Goal: Task Accomplishment & Management: Complete application form

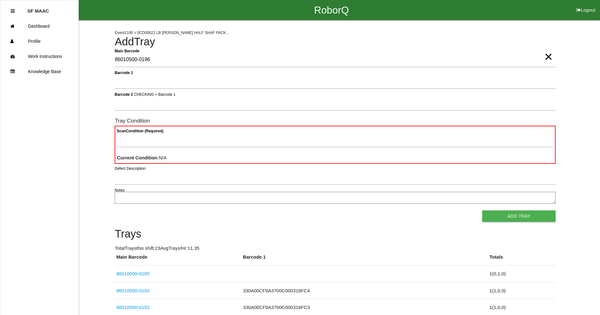
scroll to position [56, 0]
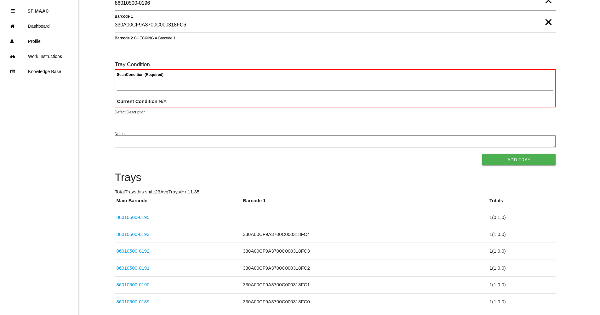
type 1 "330A00CF9A3700C000318FC6"
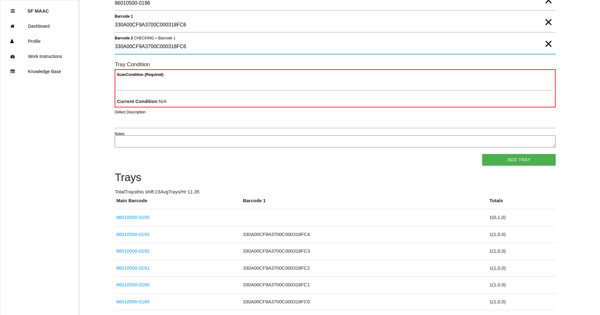
type 2 "330A00CF9A3700C000318FC6"
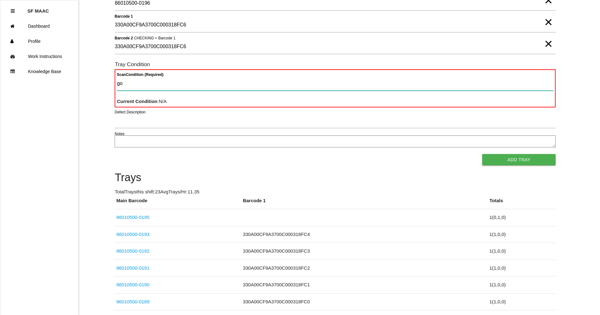
type Condition "goo"
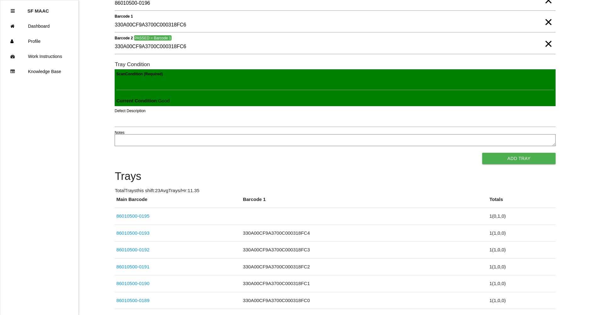
click at [482, 153] on button "Add Tray" at bounding box center [518, 158] width 73 height 11
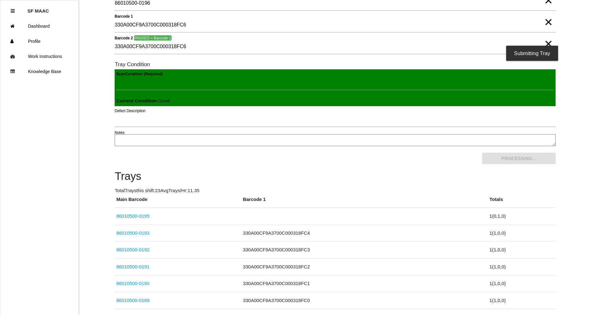
scroll to position [0, 0]
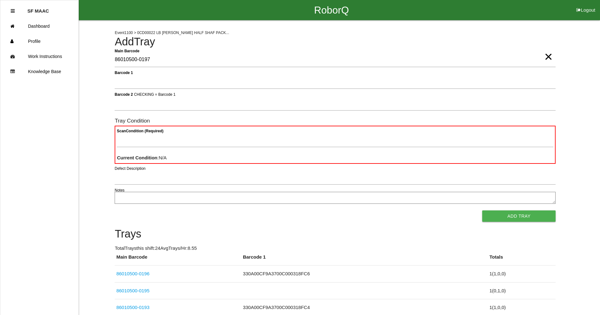
type Barcode "86010500-0197"
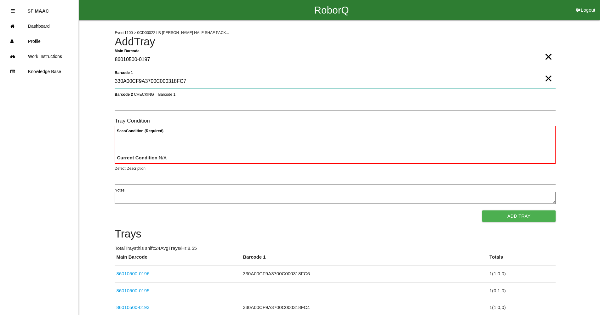
type 1 "330A00CF9A3700C000318FC7"
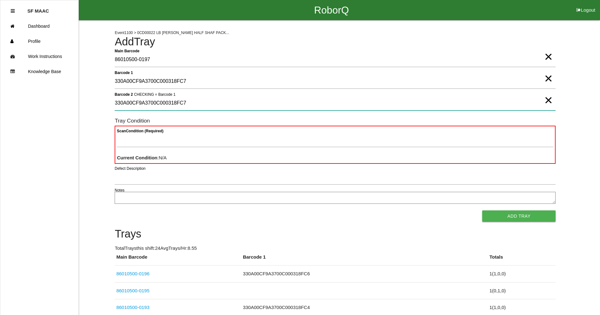
type 2 "330A00CF9A3700C000318FC7"
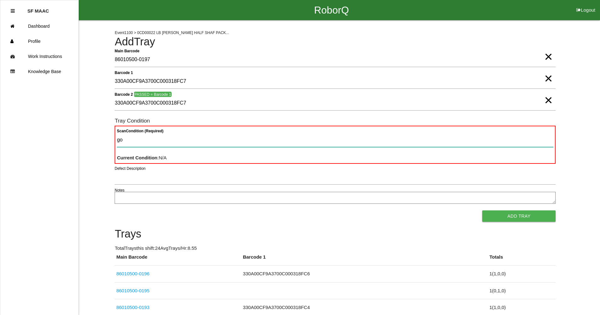
type Condition "goo"
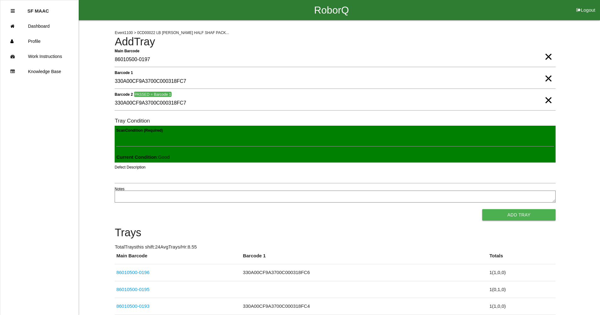
click at [482, 209] on button "Add Tray" at bounding box center [518, 214] width 73 height 11
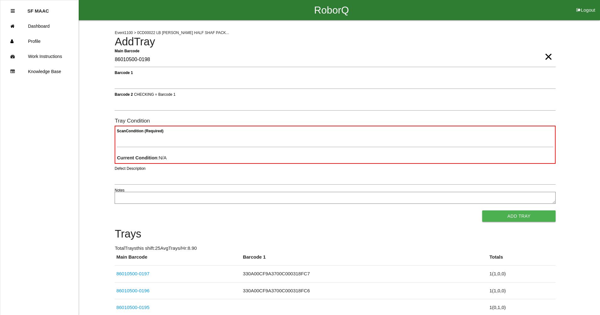
type Barcode "86010500-0198"
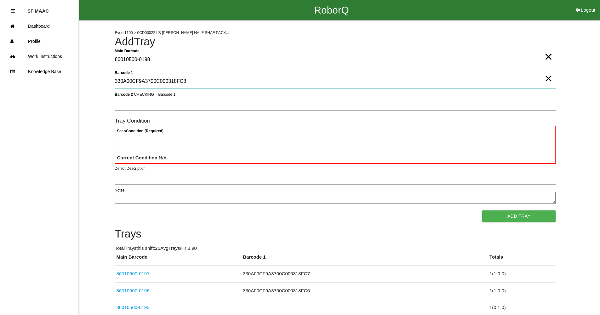
type 1 "330A00CF9A3700C000318FC8"
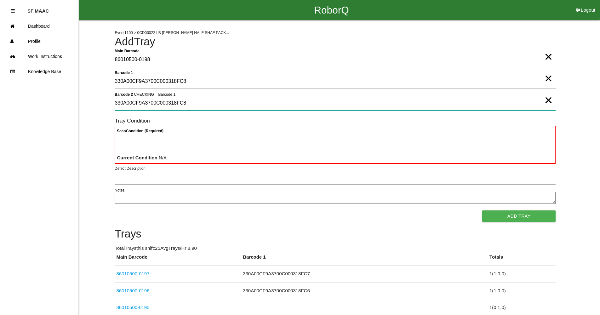
type 2 "330A00CF9A3700C000318FC8"
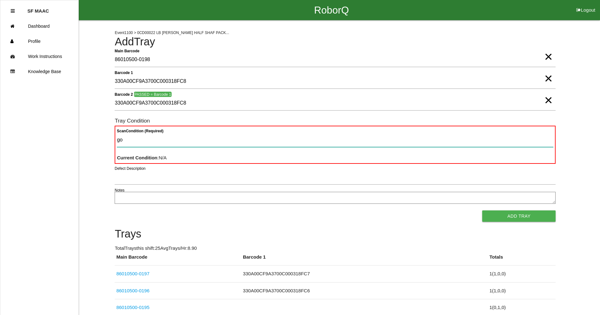
type Condition "goo"
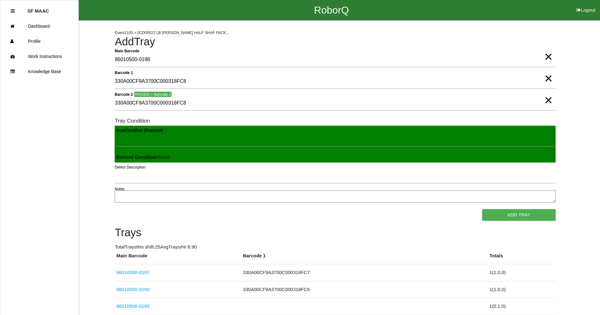
click at [482, 209] on button "Add Tray" at bounding box center [518, 214] width 73 height 11
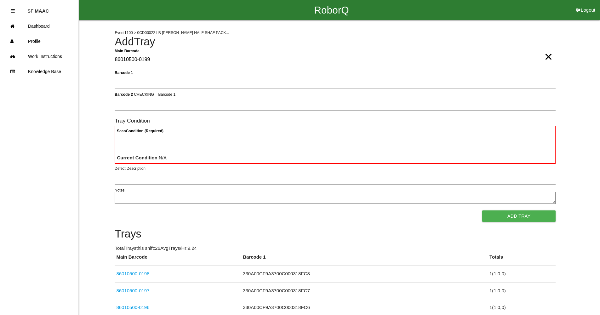
type Barcode "86010500-0199"
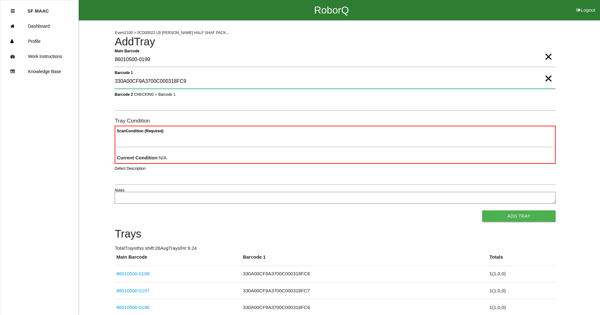
type 1 "330A00CF9A3700C000318FC9"
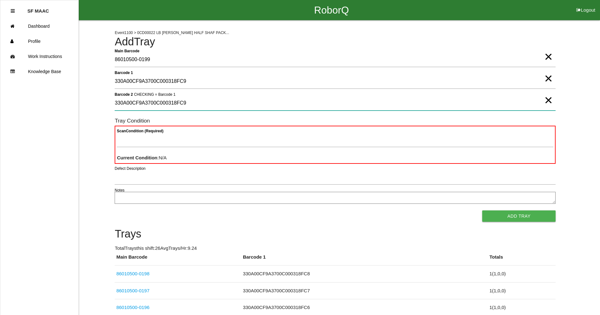
type 2 "330A00CF9A3700C000318FC9"
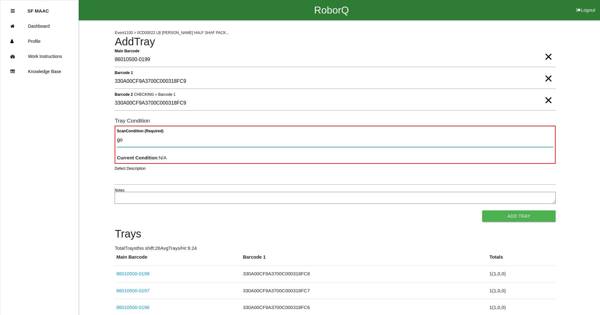
type Condition "goo"
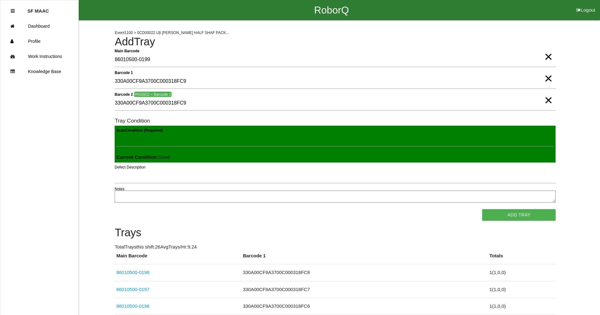
click at [482, 209] on button "Add Tray" at bounding box center [518, 214] width 73 height 11
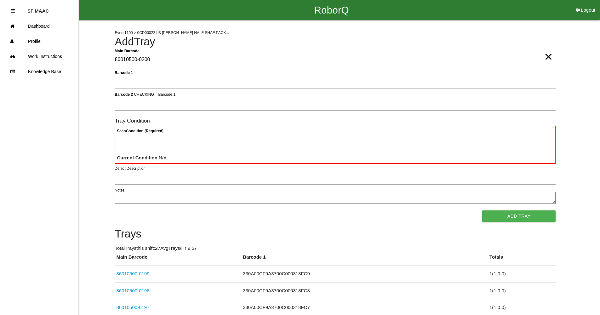
type Barcode "86010500-0200"
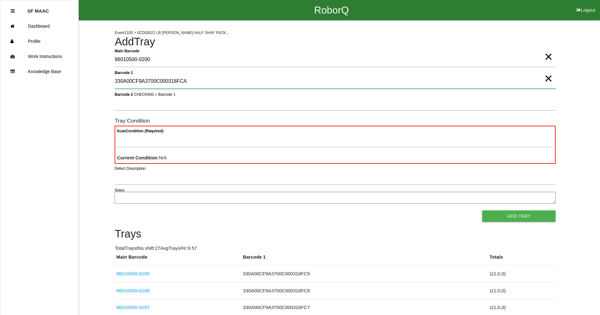
type 1 "330A00CF9A3700C000318FCA"
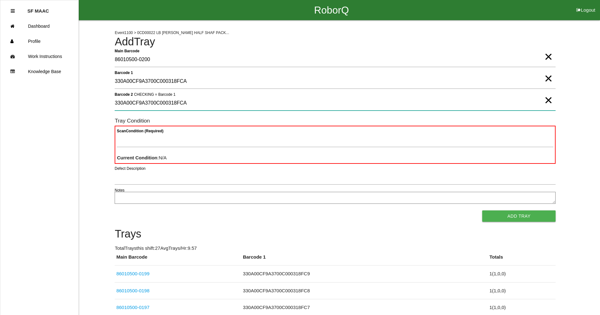
type 2 "330A00CF9A3700C000318FCA"
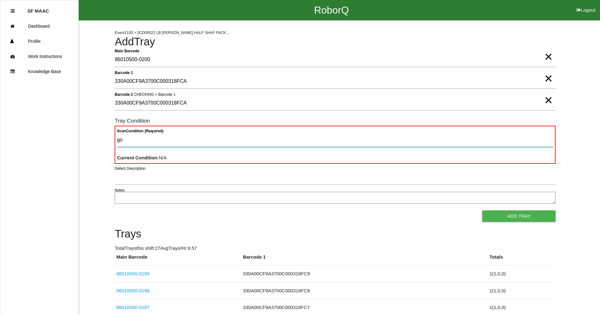
type Condition "goo"
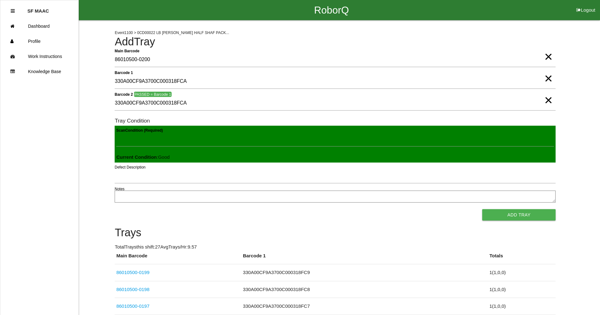
click at [482, 209] on button "Add Tray" at bounding box center [518, 214] width 73 height 11
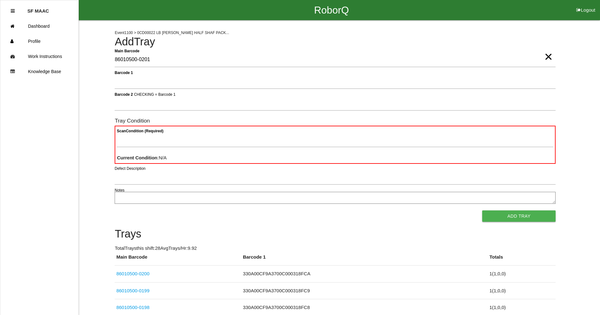
type Barcode "86010500-0201"
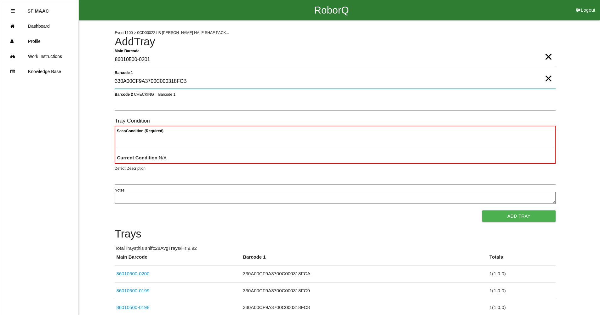
type 1 "330A00CF9A3700C000318FCB"
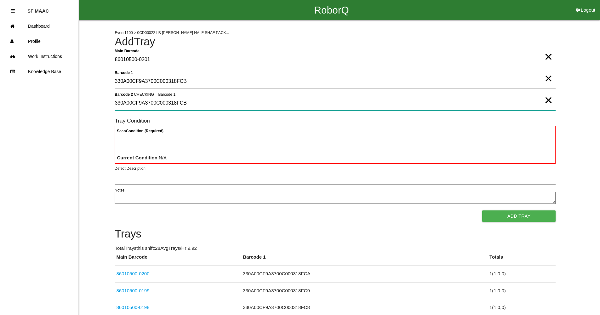
type 2 "330A00CF9A3700C000318FCB"
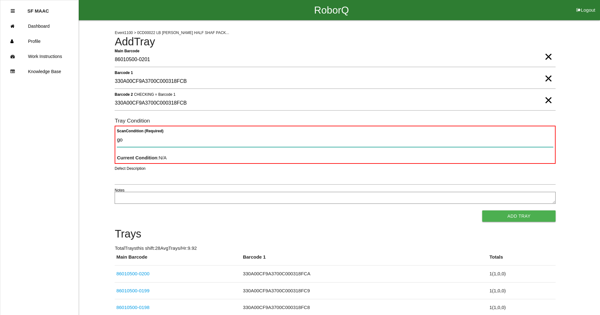
type Condition "goo"
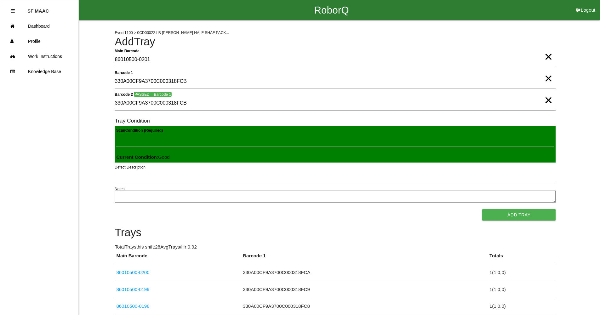
click at [482, 209] on button "Add Tray" at bounding box center [518, 214] width 73 height 11
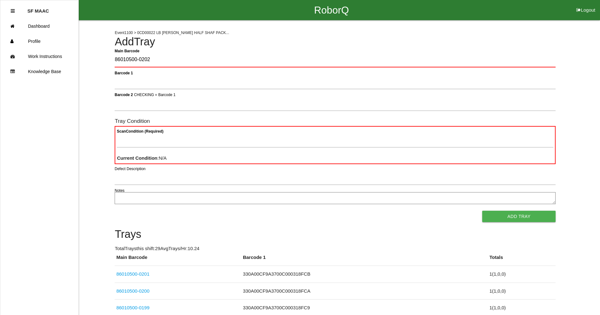
type Barcode "86010500-0202"
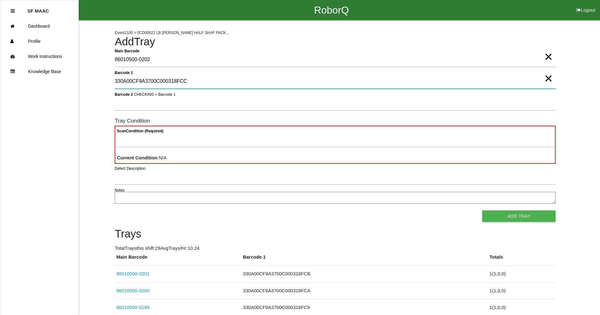
type 1 "330A00CF9A3700C000318FCC"
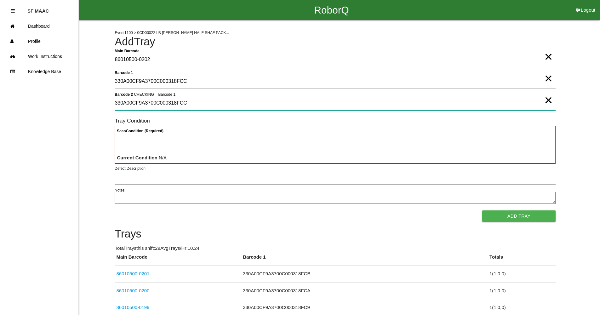
type 2 "330A00CF9A3700C000318FCC"
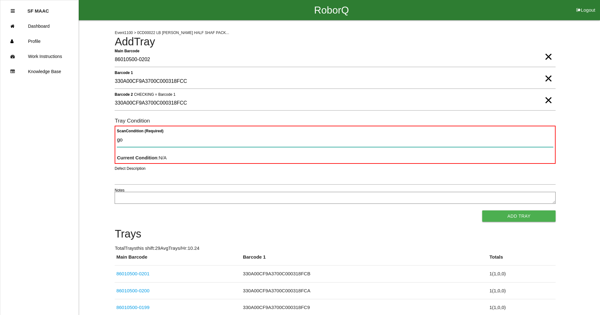
type Condition "goo"
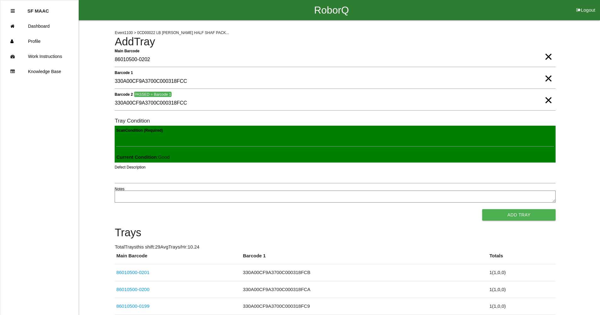
click at [482, 209] on button "Add Tray" at bounding box center [518, 214] width 73 height 11
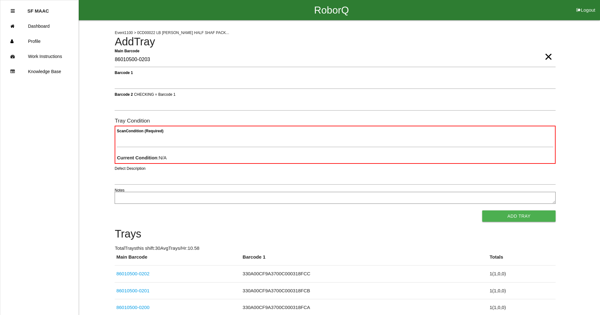
type Barcode "86010500-0203"
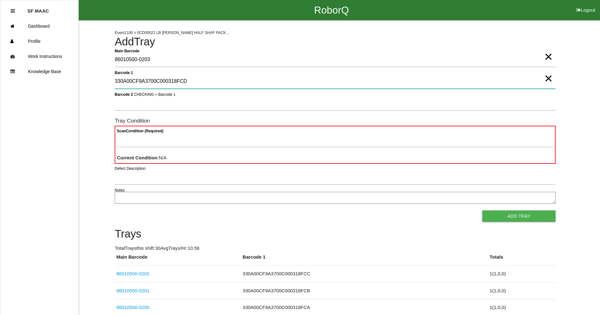
type 1 "330A00CF9A3700C000318FCD"
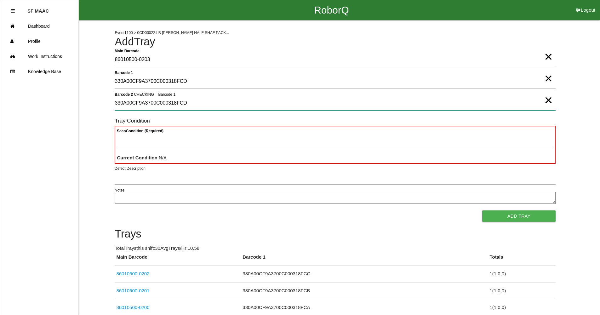
type 2 "330A00CF9A3700C000318FCD"
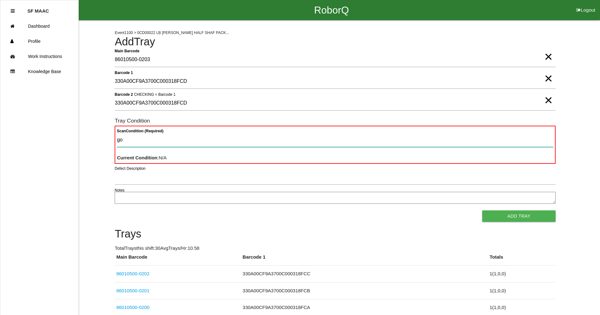
type Condition "goo"
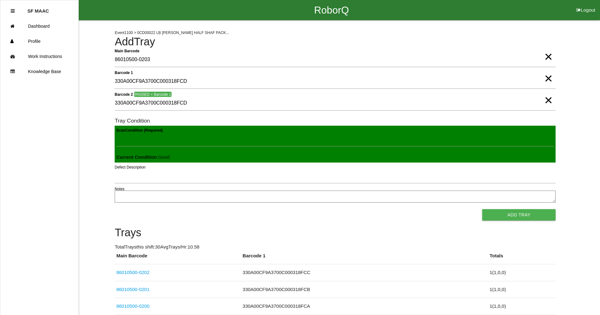
click at [482, 209] on button "Add Tray" at bounding box center [518, 214] width 73 height 11
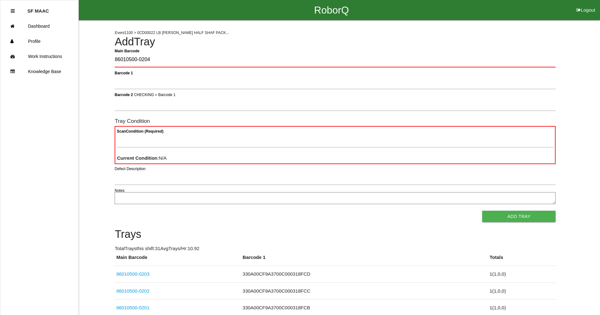
type Barcode "86010500-0204"
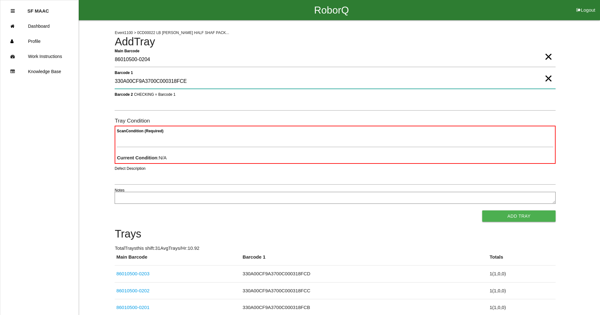
type 1 "330A00CF9A3700C000318FCE"
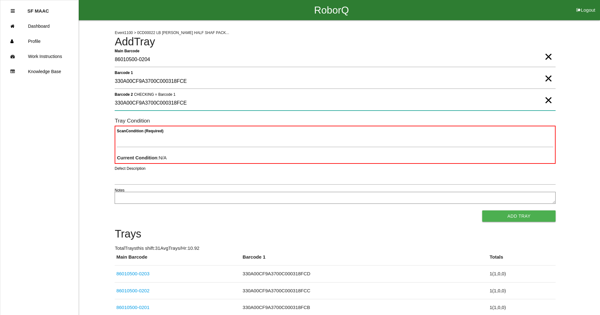
type 2 "330A00CF9A3700C000318FCE"
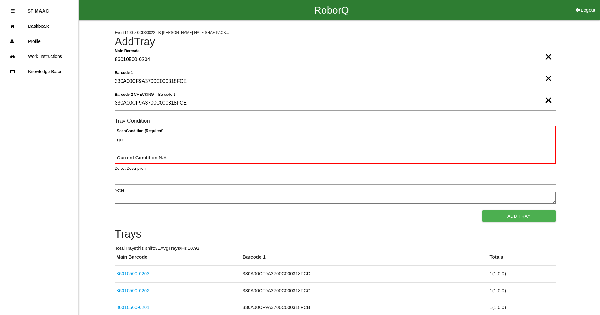
type Condition "goo"
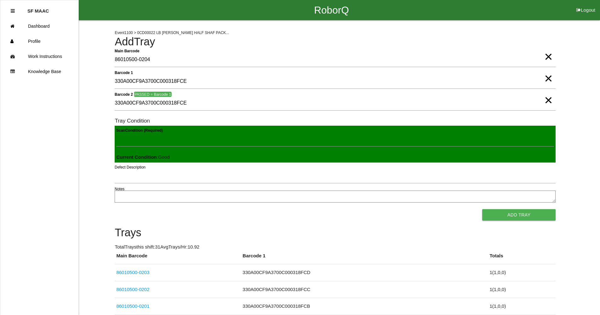
click at [482, 209] on button "Add Tray" at bounding box center [518, 214] width 73 height 11
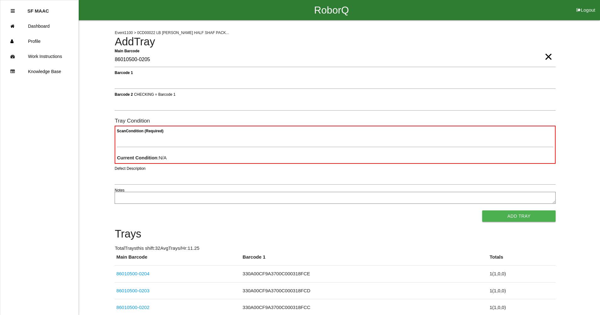
type Barcode "86010500-0205"
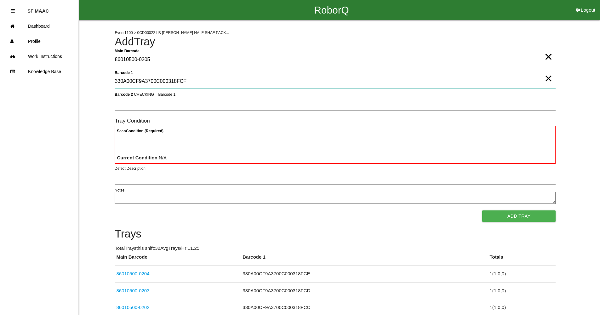
type 1 "330A00CF9A3700C000318FCF"
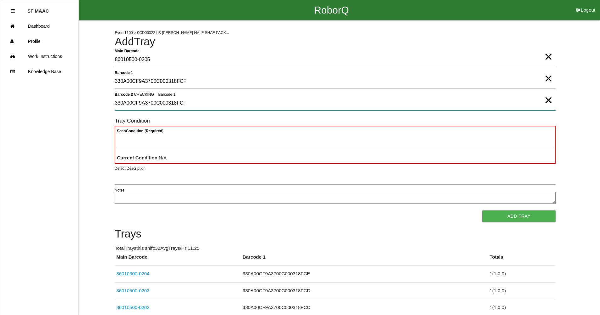
type 2 "330A00CF9A3700C000318FCF"
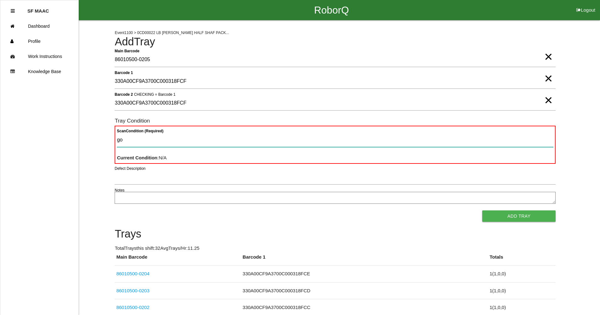
type Condition "goo"
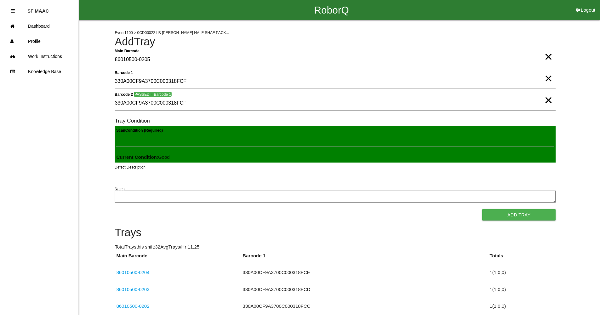
click at [482, 209] on button "Add Tray" at bounding box center [518, 214] width 73 height 11
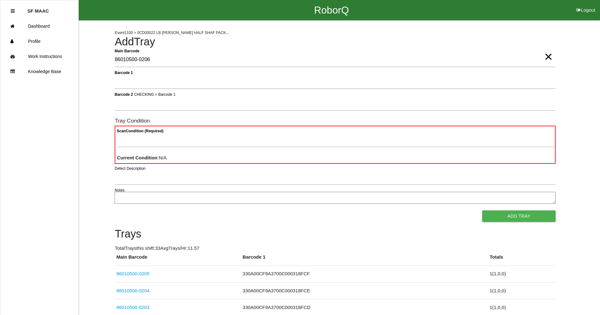
type Barcode "86010500-0206"
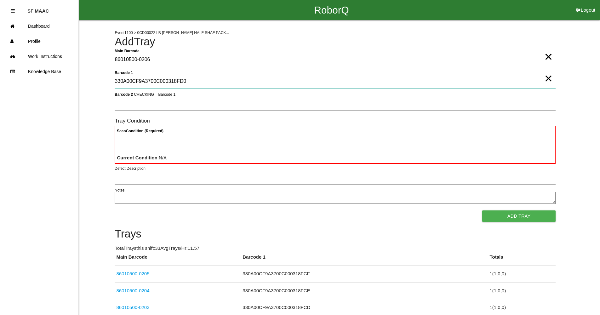
type 1 "330A00CF9A3700C000318FD0"
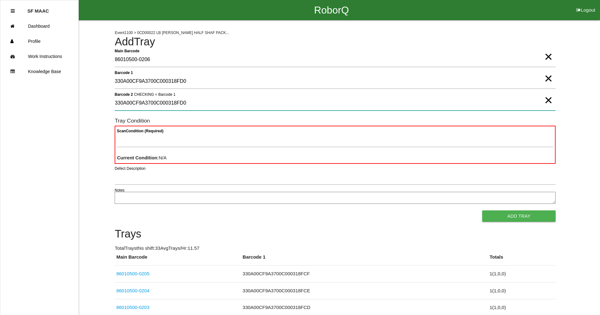
type 2 "330A00CF9A3700C000318FD0"
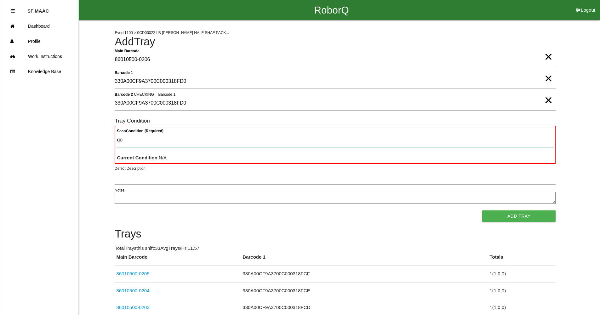
type Condition "goo"
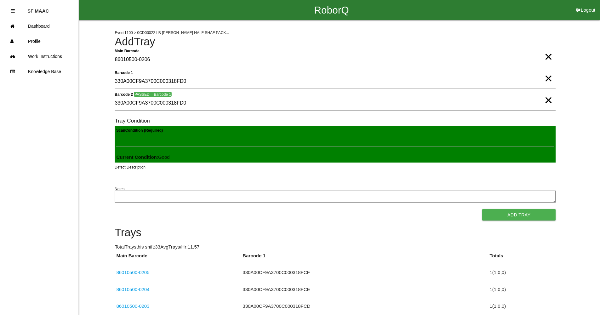
click at [482, 209] on button "Add Tray" at bounding box center [518, 214] width 73 height 11
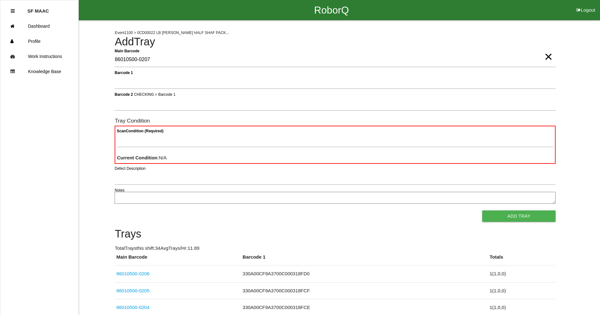
type Barcode "86010500-0207"
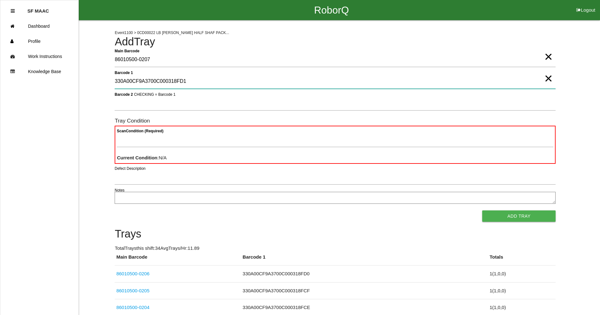
type 1 "330A00CF9A3700C000318FD1"
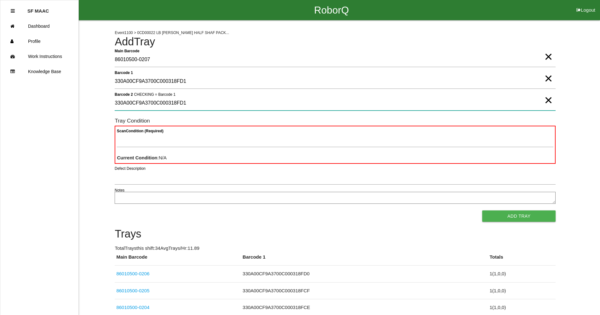
type 2 "330A00CF9A3700C000318FD1"
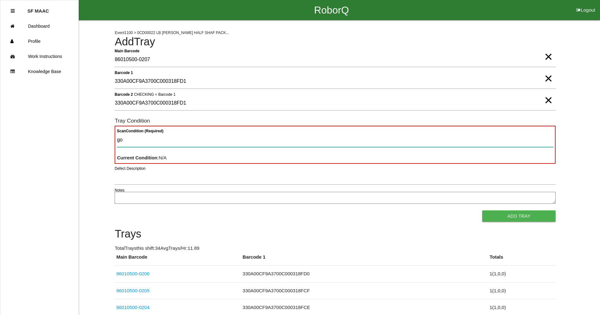
type Condition "goo"
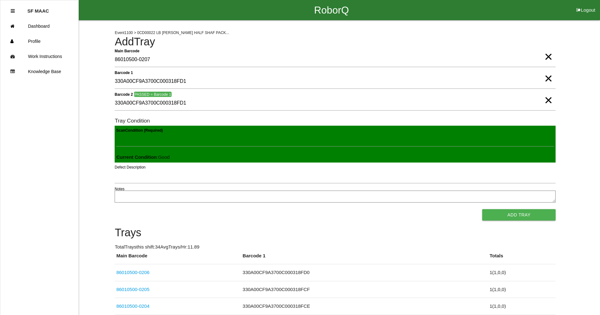
click button "Add Tray" at bounding box center [518, 214] width 73 height 11
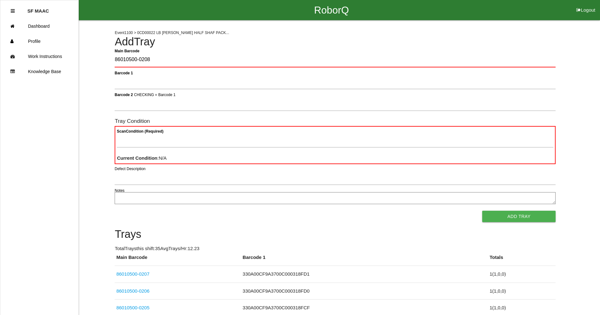
type Barcode "86010500-0208"
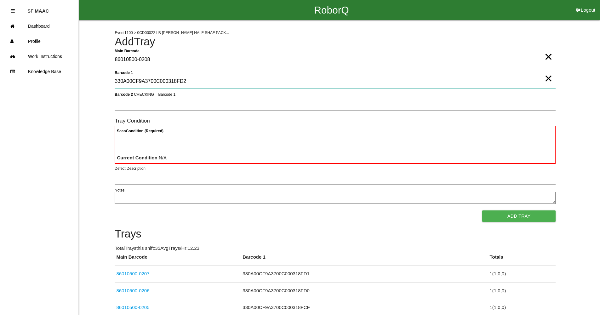
type 1 "330A00CF9A3700C000318FD2"
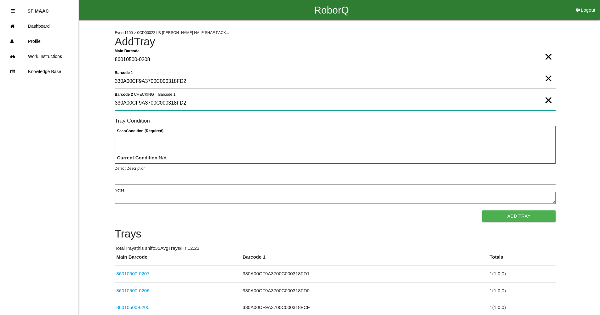
type 2 "330A00CF9A3700C000318FD2"
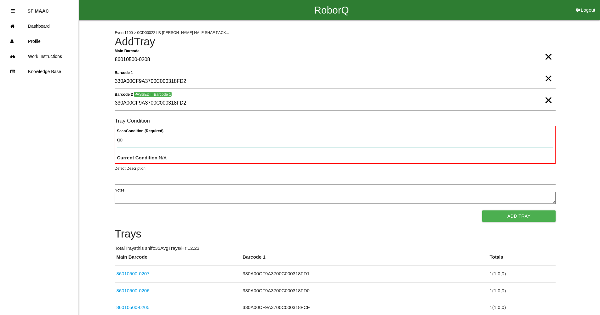
type Condition "goo"
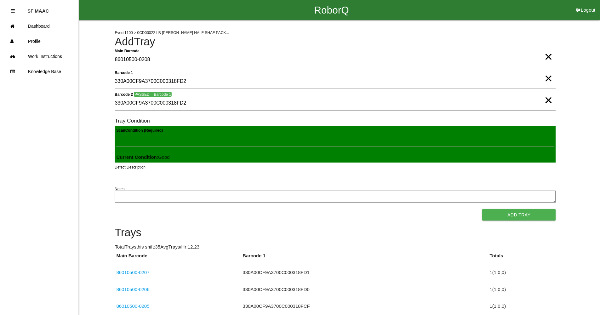
click at [482, 209] on button "Add Tray" at bounding box center [518, 214] width 73 height 11
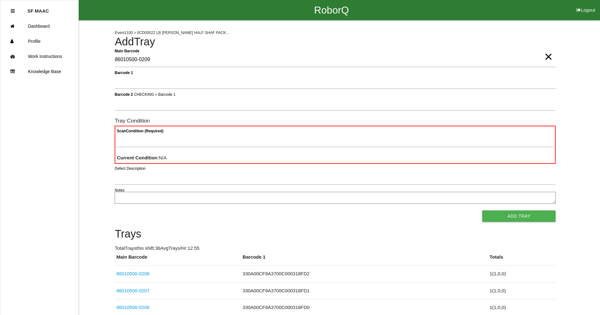
type Barcode "86010500-0209"
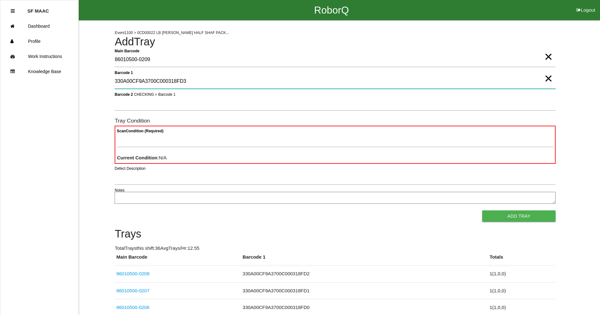
type 1 "330A00CF9A3700C000318FD3"
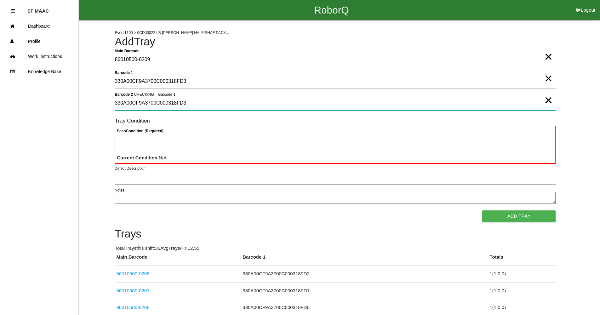
type 2 "330A00CF9A3700C000318FD3"
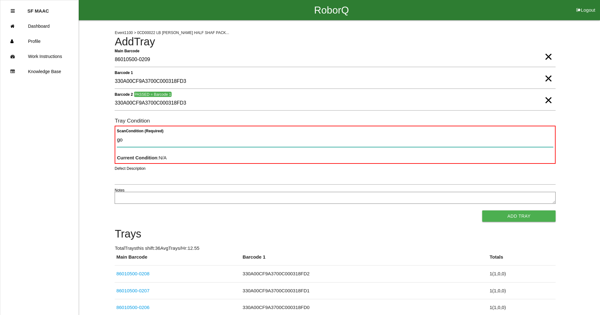
type Condition "goo"
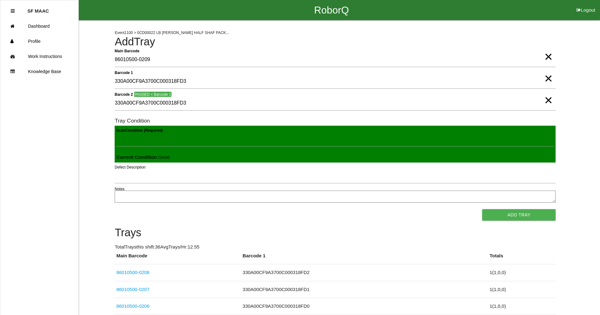
click at [482, 209] on button "Add Tray" at bounding box center [518, 214] width 73 height 11
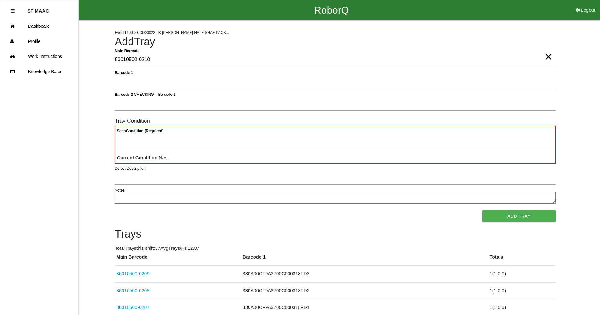
type Barcode "86010500-0210"
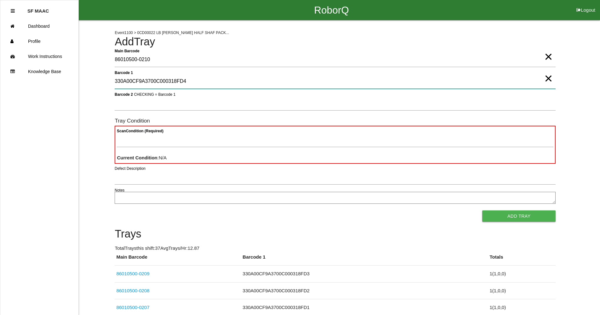
type 1 "330A00CF9A3700C000318FD4"
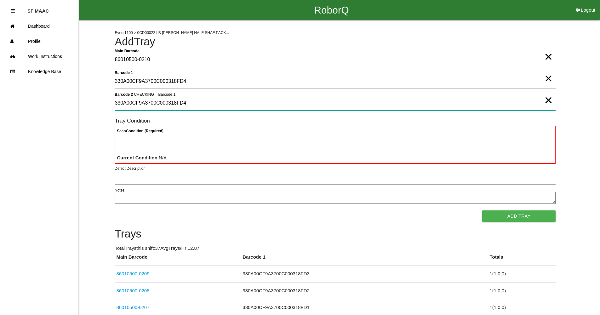
type 2 "330A00CF9A3700C000318FD4"
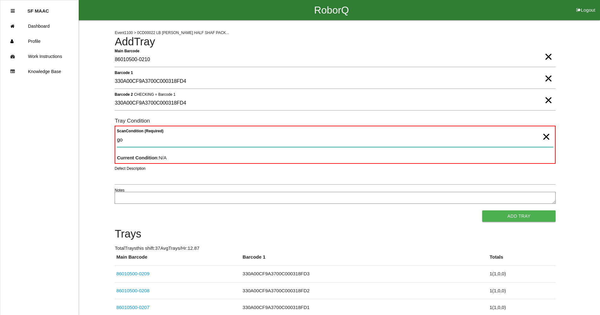
type Condition "goo"
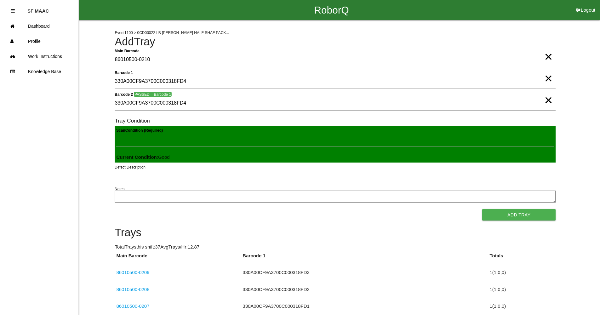
click at [482, 209] on button "Add Tray" at bounding box center [518, 214] width 73 height 11
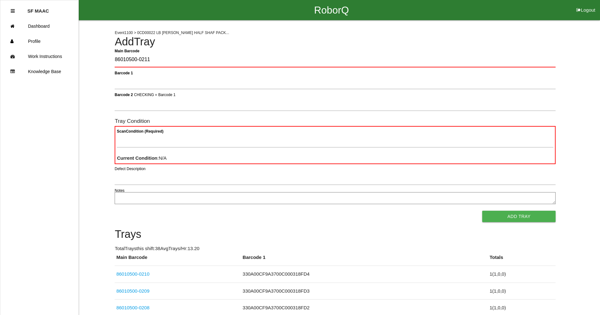
type Barcode "86010500-0211"
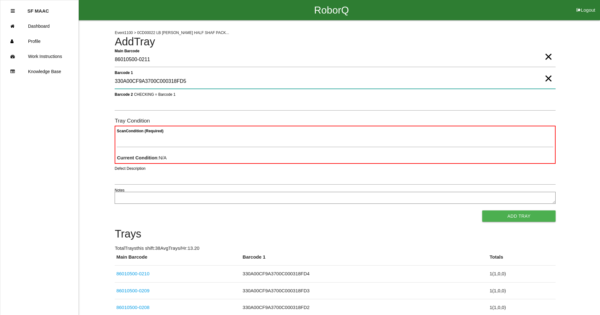
type 1 "330A00CF9A3700C000318FD5"
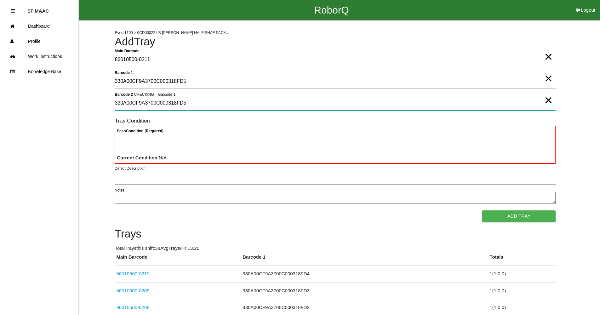
type 2 "330A00CF9A3700C000318FD5"
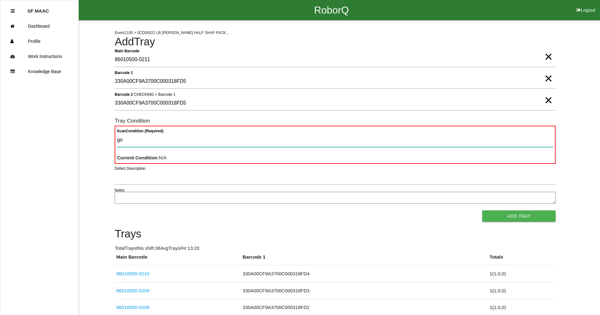
type Condition "goo"
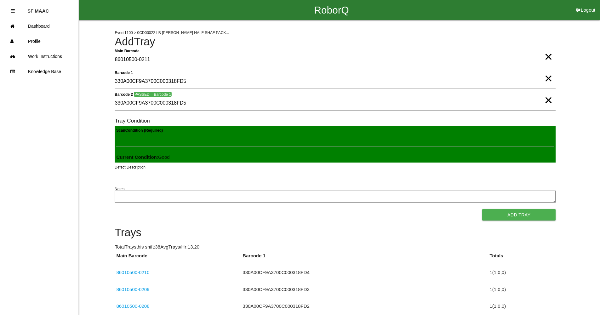
click at [482, 209] on button "Add Tray" at bounding box center [518, 214] width 73 height 11
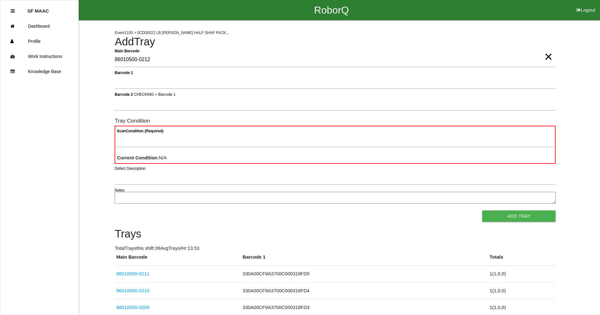
type Barcode "86010500-0212"
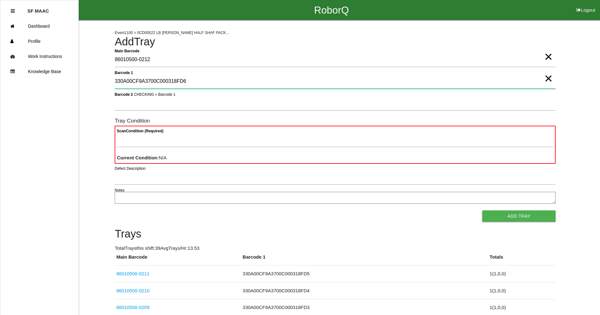
type 1 "330A00CF9A3700C000318FD6"
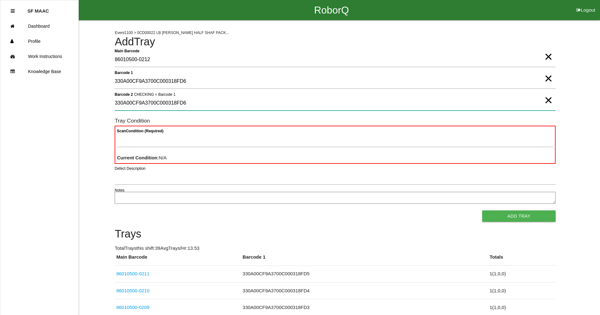
type 2 "330A00CF9A3700C000318FD6"
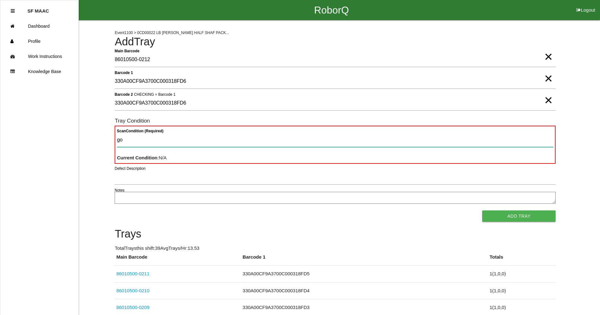
type Condition "goo"
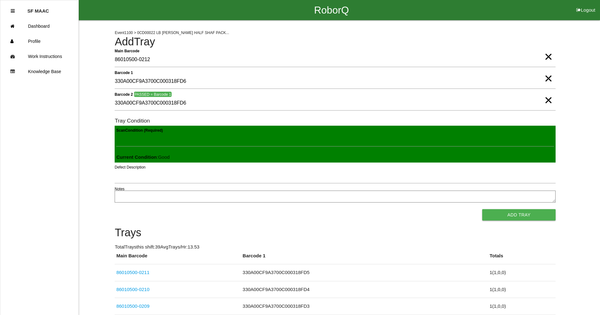
click at [482, 209] on button "Add Tray" at bounding box center [518, 214] width 73 height 11
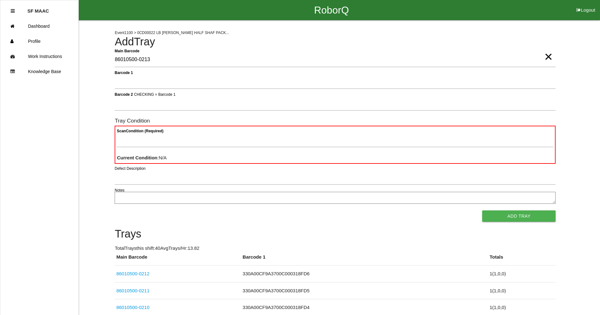
type Barcode "86010500-0213"
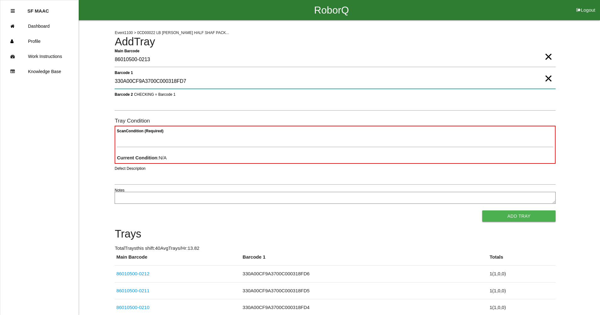
type 1 "330A00CF9A3700C000318FD7"
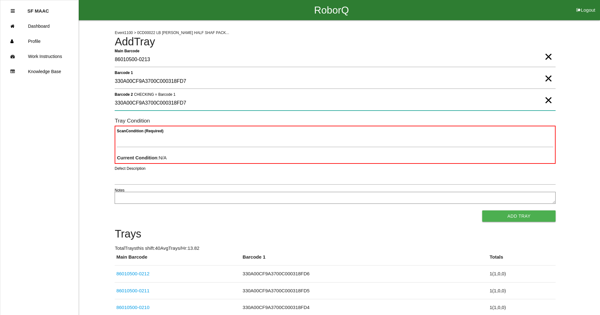
type 2 "330A00CF9A3700C000318FD7"
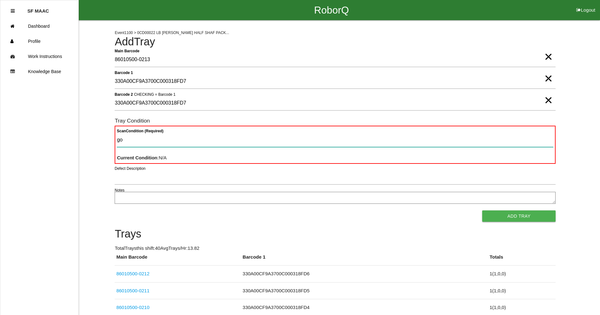
type Condition "goo"
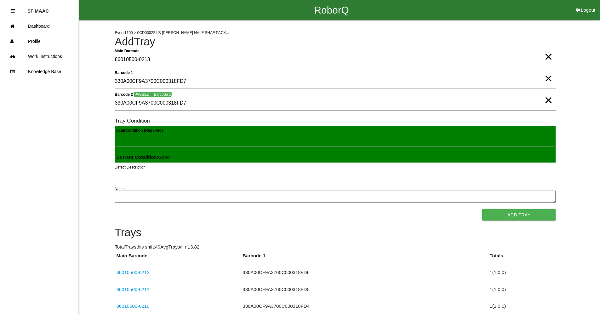
click at [482, 209] on button "Add Tray" at bounding box center [518, 214] width 73 height 11
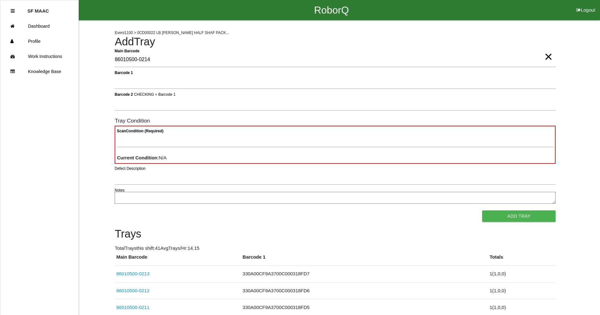
type Barcode "86010500-0214"
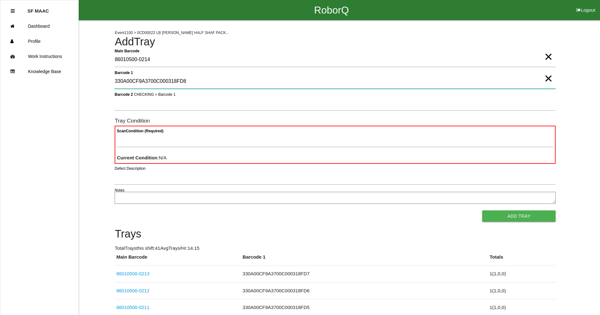
type 1 "330A00CF9A3700C000318FD8"
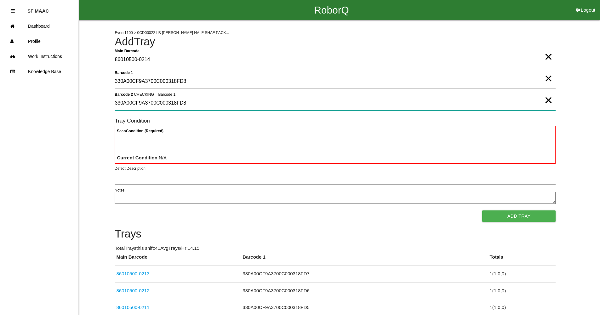
type 2 "330A00CF9A3700C000318FD8"
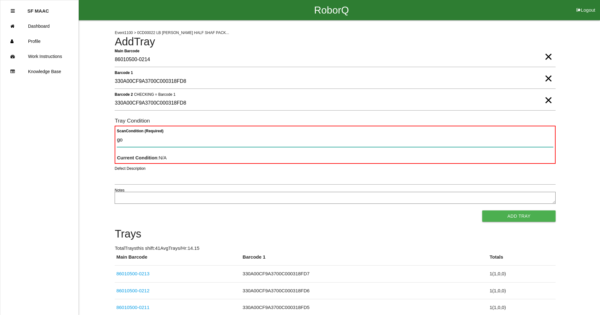
type Condition "goo"
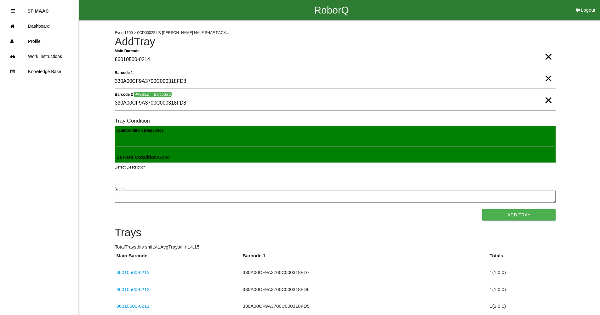
click at [482, 209] on button "Add Tray" at bounding box center [518, 214] width 73 height 11
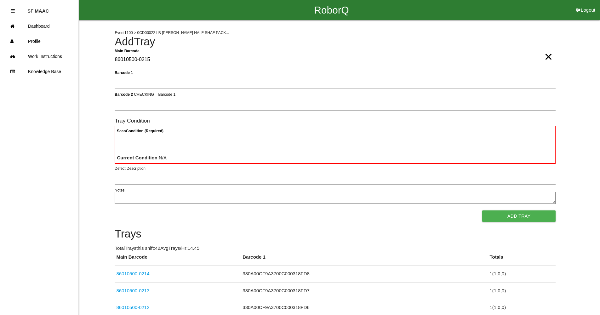
type Barcode "86010500-0215"
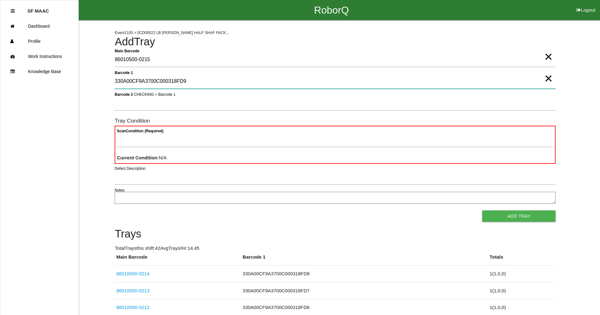
type 1 "330A00CF9A3700C000318FD9"
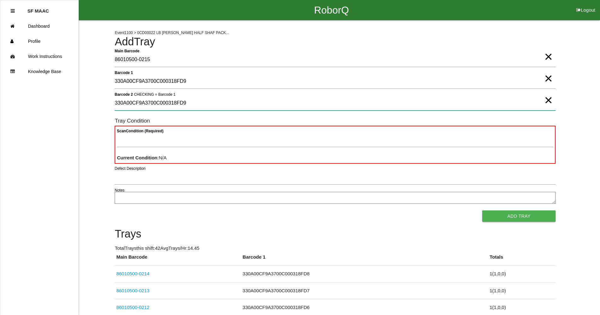
type 2 "330A00CF9A3700C000318FD9"
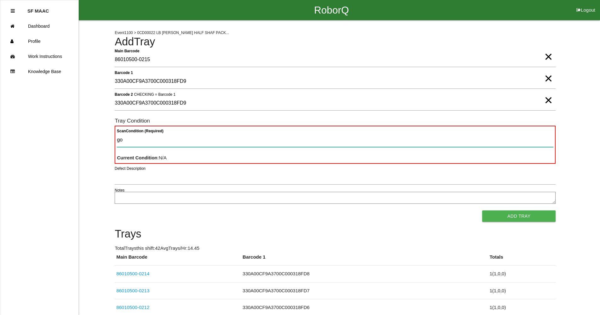
type Condition "goo"
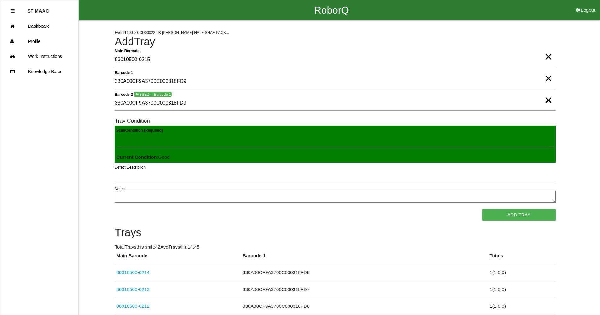
click at [482, 209] on button "Add Tray" at bounding box center [518, 214] width 73 height 11
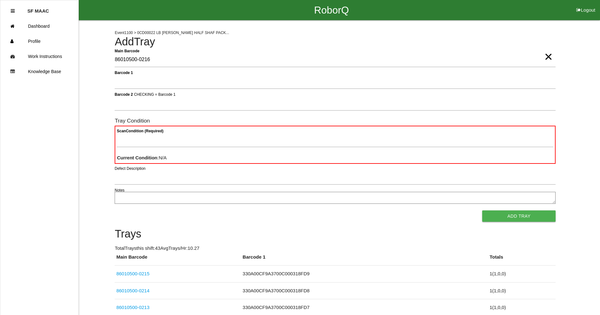
type Barcode "86010500-0216"
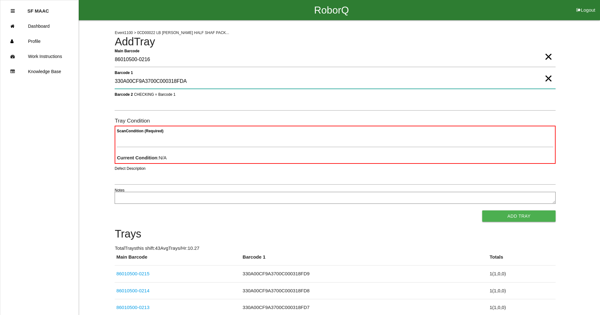
type 1 "330A00CF9A3700C000318FDA"
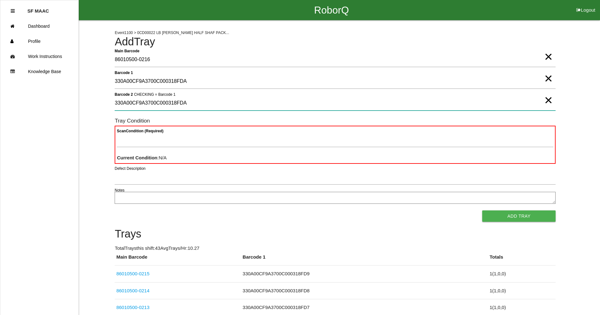
type 2 "330A00CF9A3700C000318FDA"
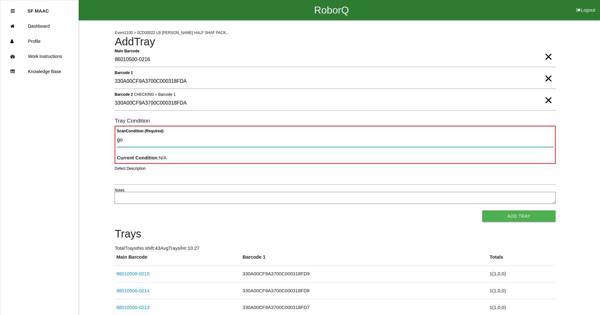
type Condition "goo"
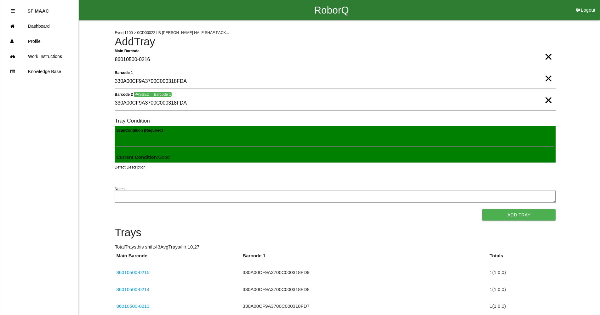
click at [482, 209] on button "Add Tray" at bounding box center [518, 214] width 73 height 11
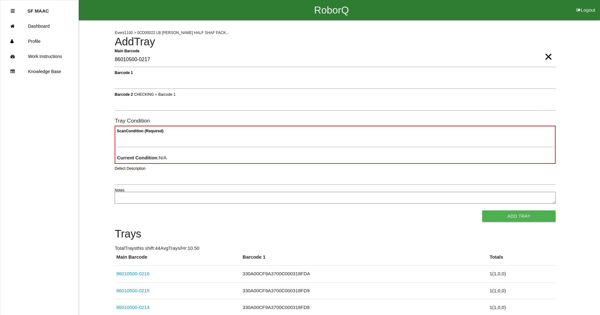
type Barcode "86010500-0217"
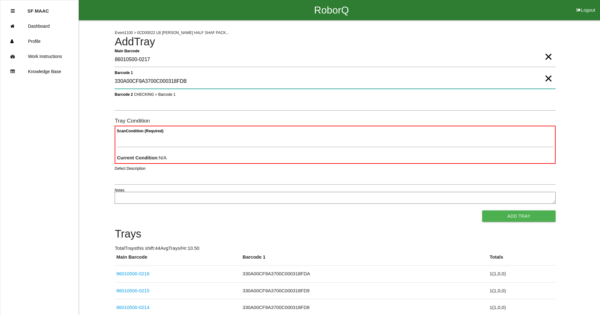
type 1 "330A00CF9A3700C000318FDB"
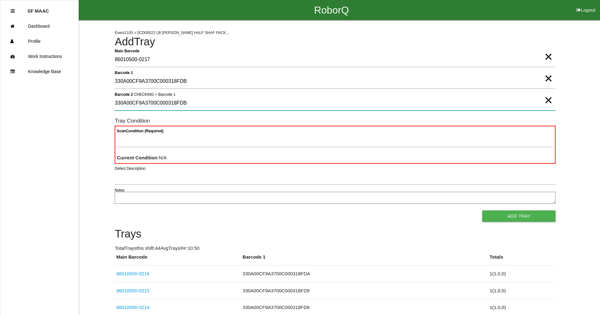
type 2 "330A00CF9A3700C000318FDB"
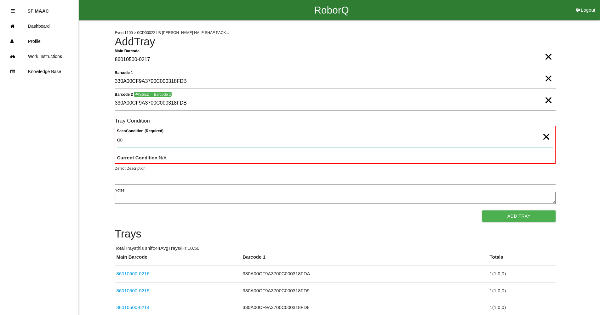
type Condition "goo"
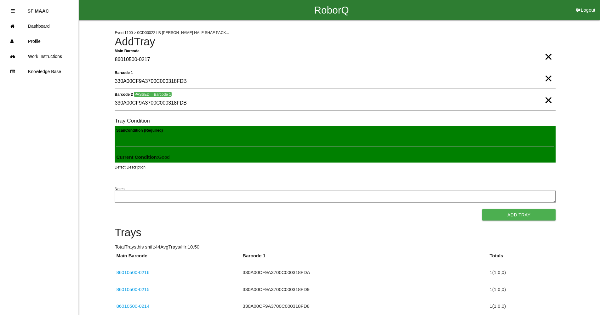
click at [482, 209] on button "Add Tray" at bounding box center [518, 214] width 73 height 11
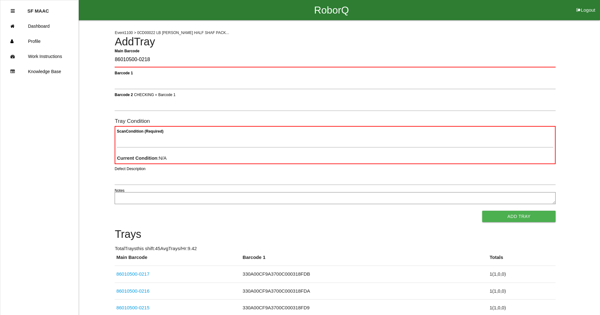
type Barcode "86010500-0218"
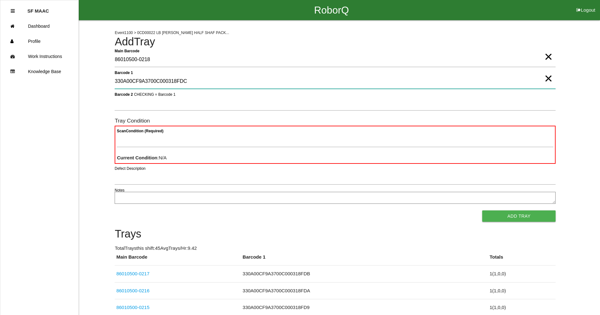
type 1 "330A00CF9A3700C000318FDC"
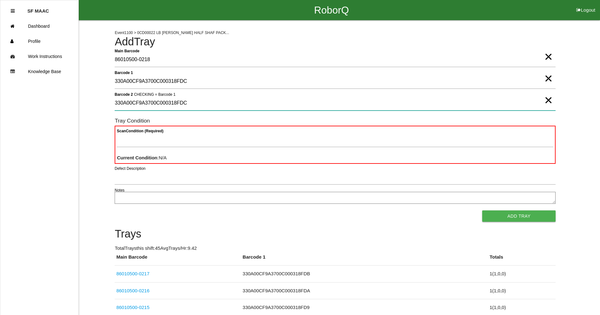
type 2 "330A00CF9A3700C000318FDC"
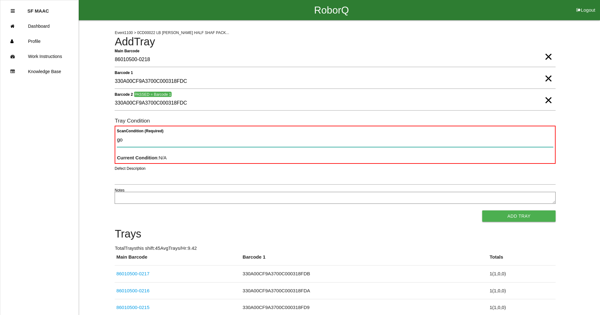
type Condition "goo"
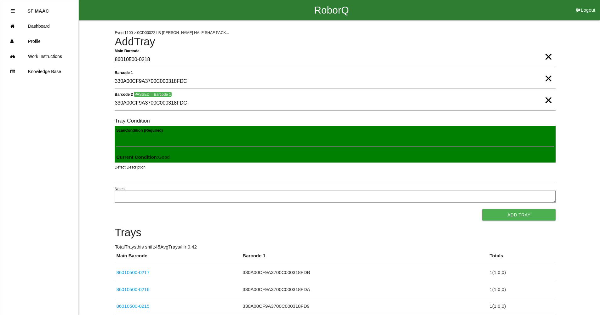
click at [482, 209] on button "Add Tray" at bounding box center [518, 214] width 73 height 11
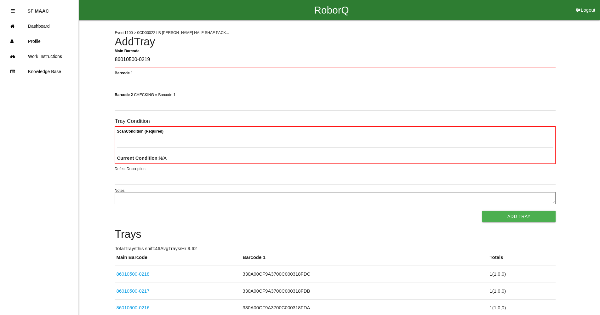
type Barcode "86010500-0219"
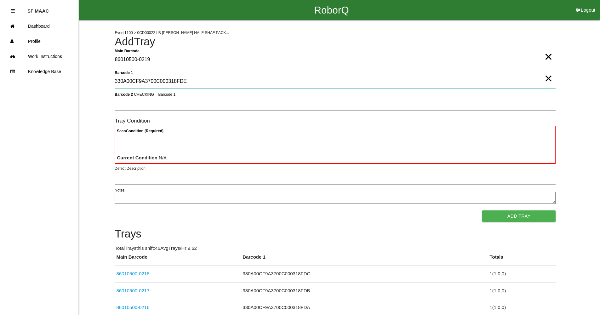
type 1 "330A00CF9A3700C000318FDE"
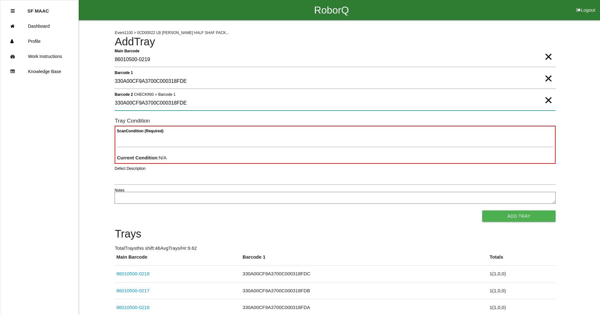
type 2 "330A00CF9A3700C000318FDE"
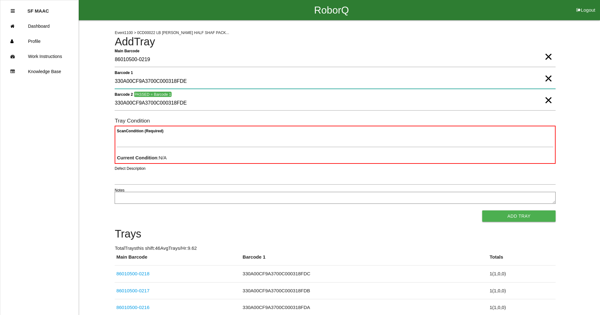
click at [541, 74] on 1 "330A00CF9A3700C000318FDE" at bounding box center [335, 81] width 441 height 14
click at [550, 78] on span "×" at bounding box center [549, 72] width 8 height 13
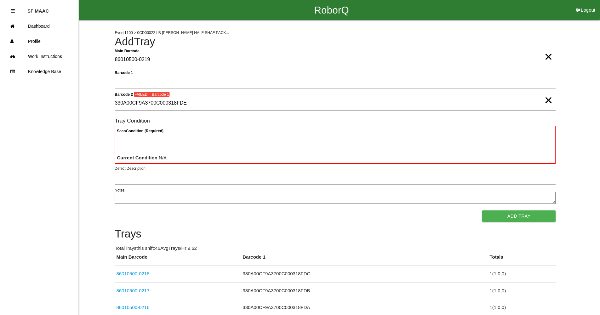
click at [546, 97] on span "×" at bounding box center [549, 94] width 8 height 13
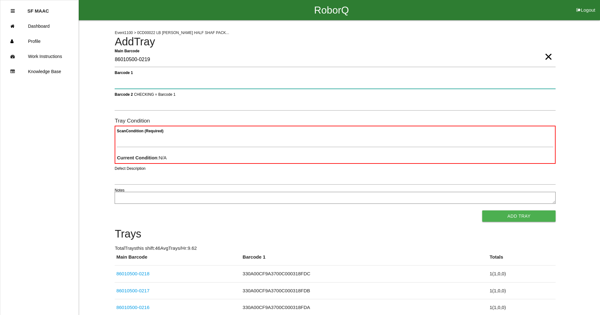
click at [538, 74] on 1 "Barcode 1" at bounding box center [335, 81] width 441 height 14
type 1 "330A00CF9A3700C000318FDD"
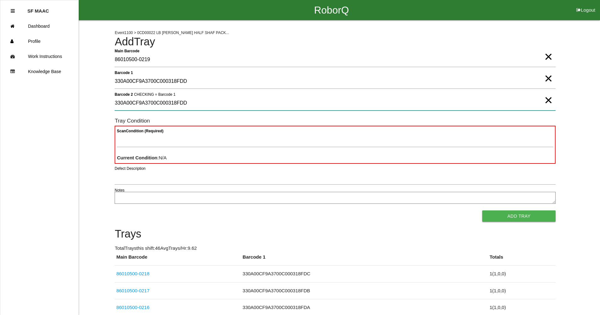
type 2 "330A00CF9A3700C000318FDD"
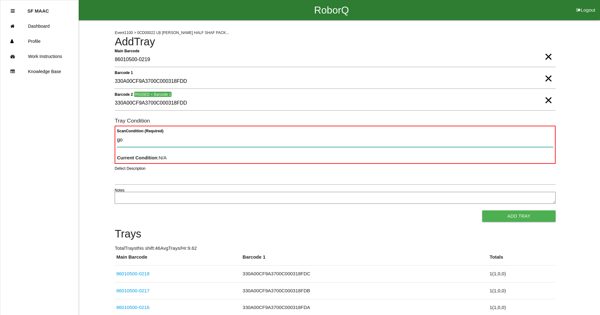
type Condition "goo"
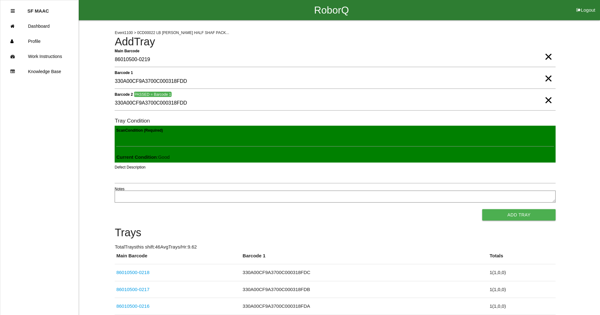
click at [482, 209] on button "Add Tray" at bounding box center [518, 214] width 73 height 11
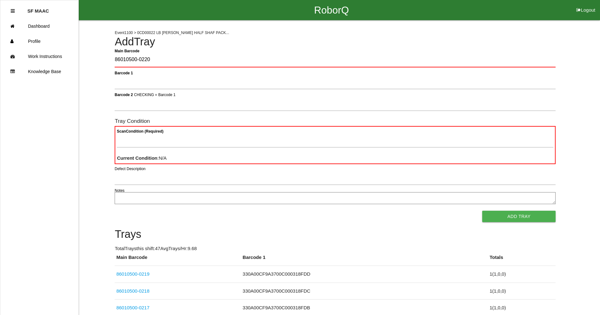
type Barcode "86010500-0220"
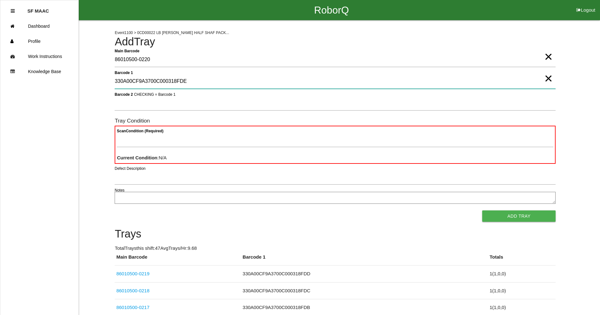
type 1 "330A00CF9A3700C000318FDE"
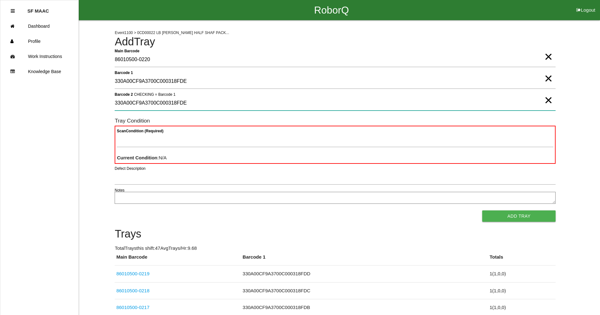
type 2 "330A00CF9A3700C000318FDE"
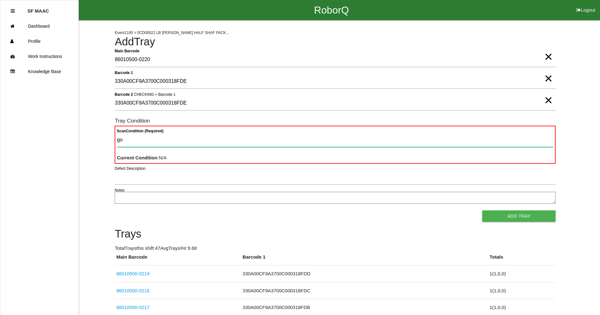
type Condition "goo"
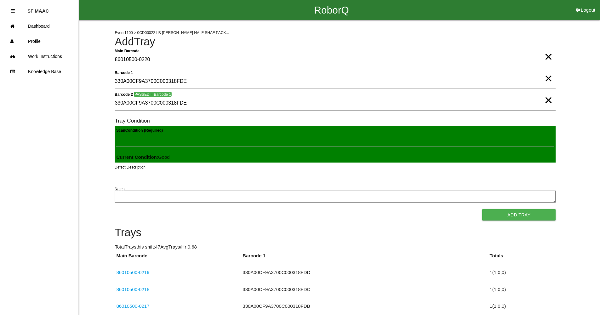
click at [482, 209] on button "Add Tray" at bounding box center [518, 214] width 73 height 11
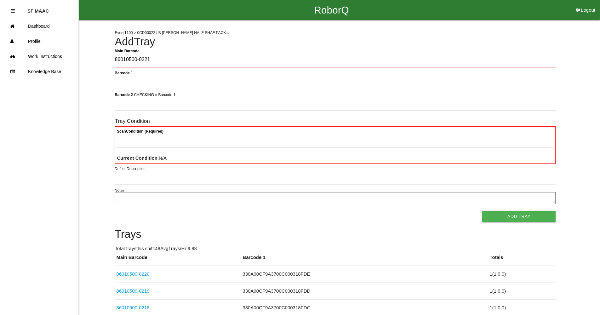
type Barcode "86010500-0221"
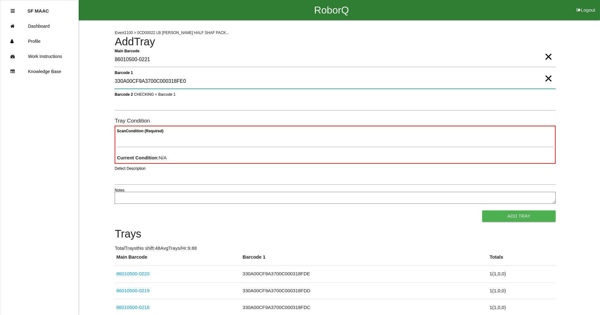
type 1 "330A00CF9A3700C000318FE0"
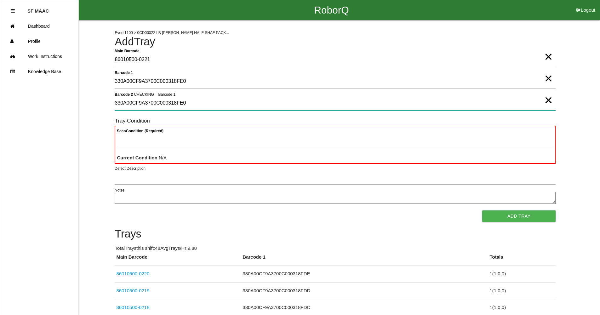
type 2 "330A00CF9A3700C000318FE0"
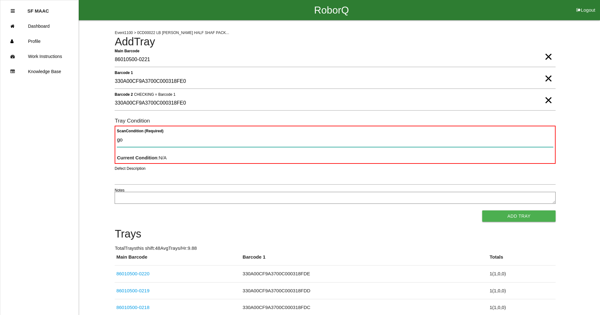
type Condition "goo"
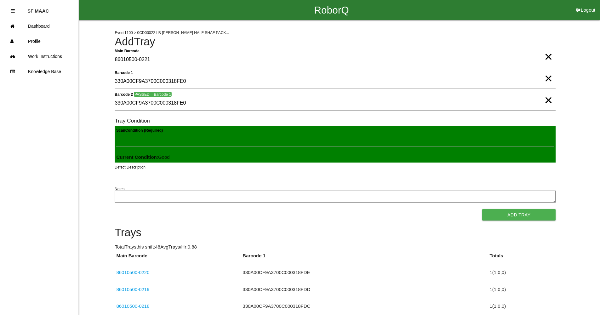
click at [482, 209] on button "Add Tray" at bounding box center [518, 214] width 73 height 11
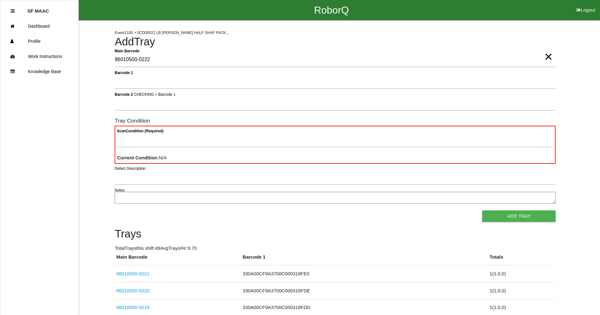
type Barcode "86010500-0222"
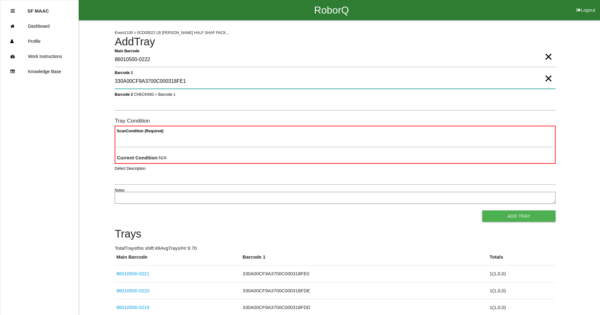
type 1 "330A00CF9A3700C000318FE1"
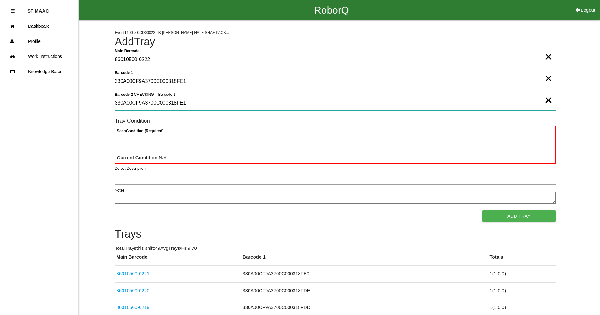
type 2 "330A00CF9A3700C000318FE1"
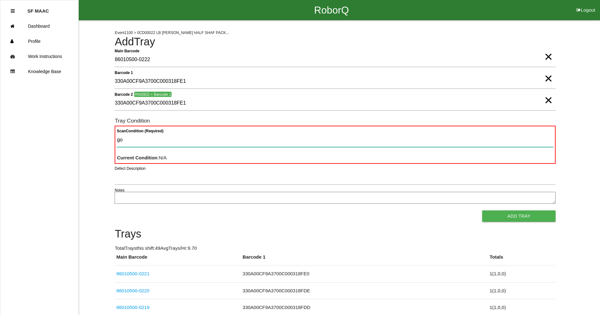
type Condition "goo"
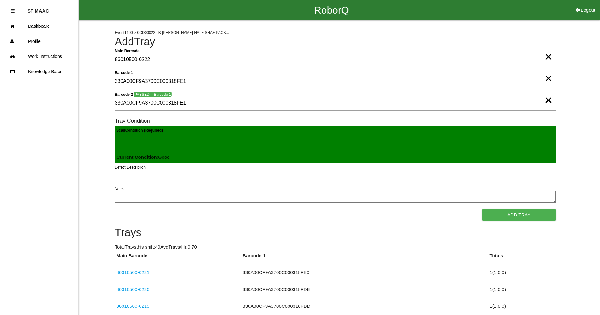
click at [482, 209] on button "Add Tray" at bounding box center [518, 214] width 73 height 11
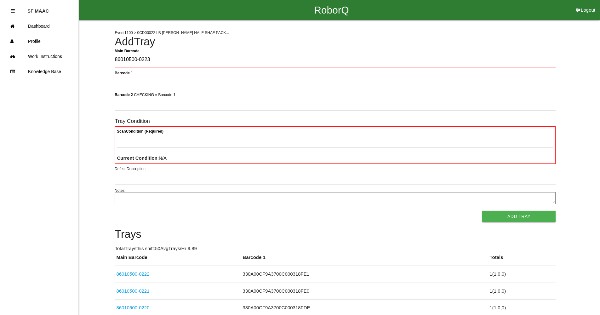
type Barcode "86010500-0223"
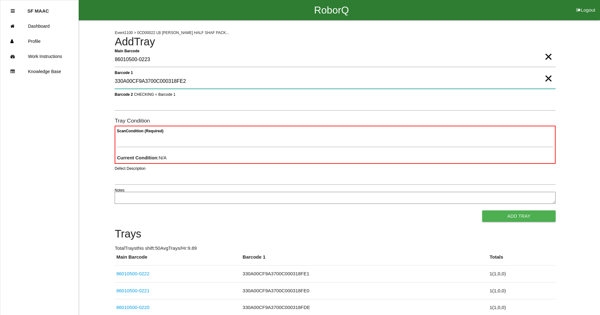
type 1 "330A00CF9A3700C000318FE2"
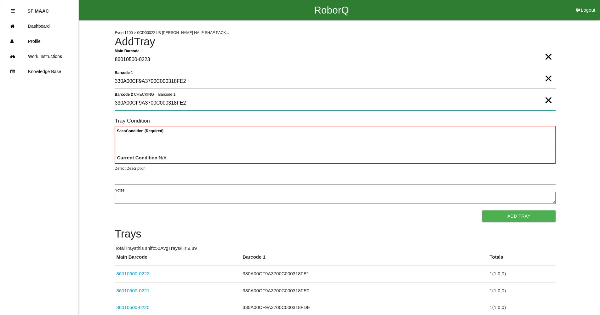
type 2 "330A00CF9A3700C000318FE2"
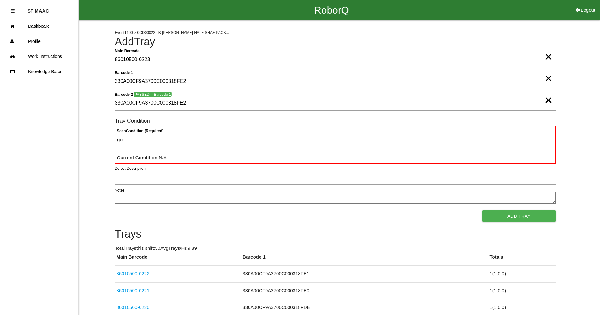
type Condition "goo"
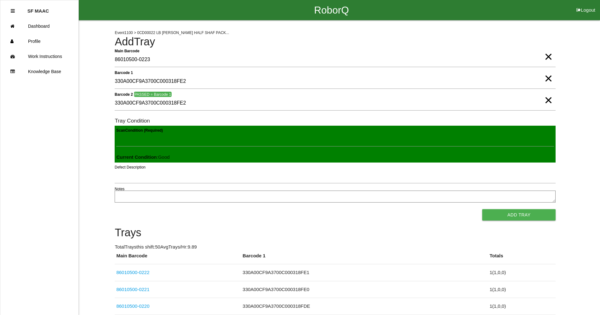
click at [482, 209] on button "Add Tray" at bounding box center [518, 214] width 73 height 11
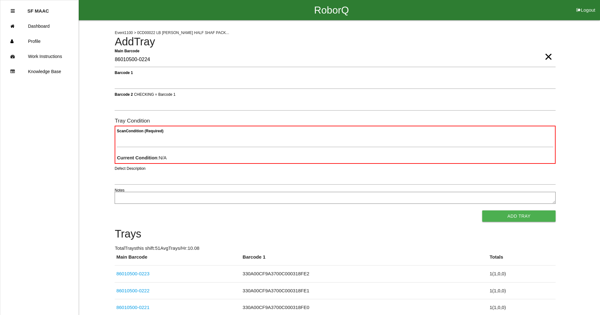
type Barcode "86010500-0224"
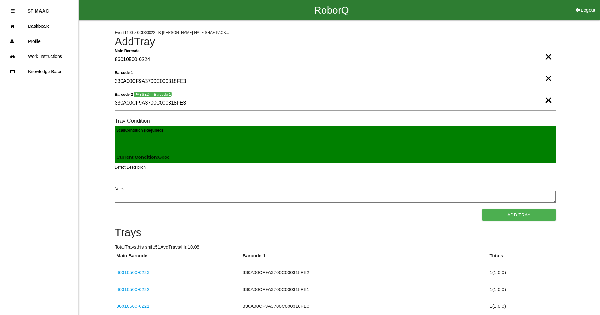
click button "Add Tray" at bounding box center [518, 214] width 73 height 11
click at [482, 209] on button "Add Tray" at bounding box center [518, 214] width 73 height 11
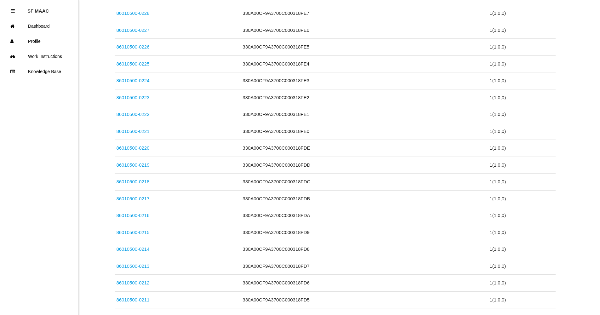
scroll to position [4, 0]
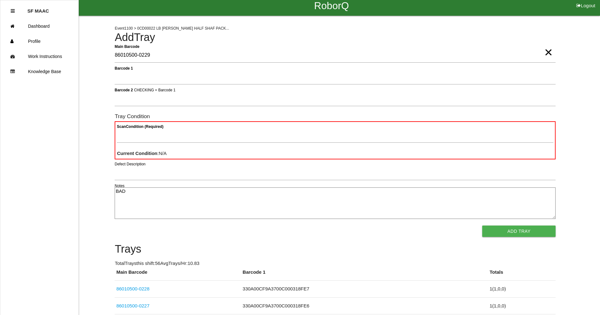
click at [124, 191] on textarea "BAD" at bounding box center [335, 204] width 441 height 32
click at [160, 144] on div "Scan Condition (Required)" at bounding box center [335, 136] width 437 height 17
click at [116, 138] on div "Scan Condition (Required) Current Condition : N/A" at bounding box center [335, 140] width 441 height 38
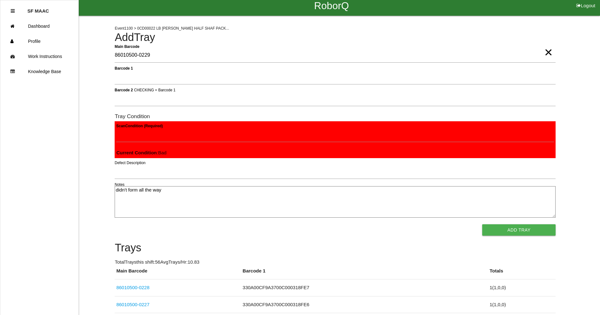
click at [482, 224] on button "Add Tray" at bounding box center [518, 229] width 73 height 11
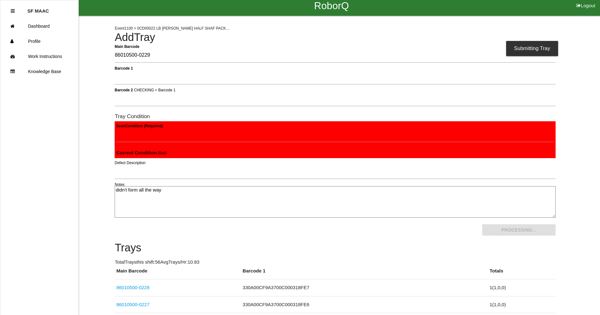
scroll to position [0, 0]
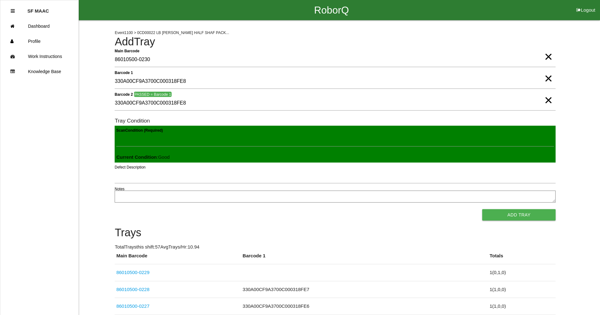
click at [482, 209] on button "Add Tray" at bounding box center [518, 214] width 73 height 11
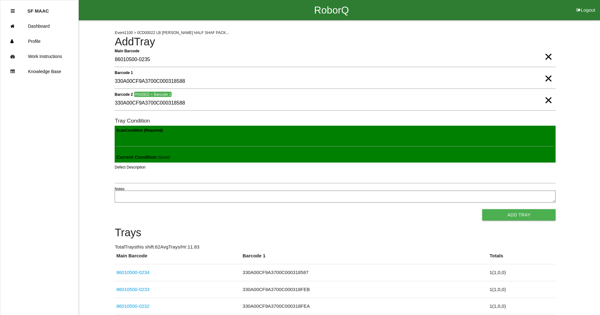
click at [482, 209] on button "Add Tray" at bounding box center [518, 214] width 73 height 11
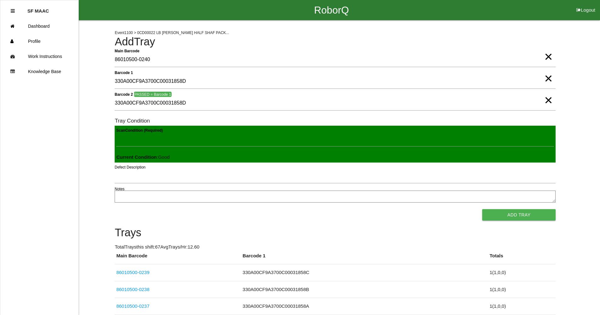
click at [482, 209] on button "Add Tray" at bounding box center [518, 214] width 73 height 11
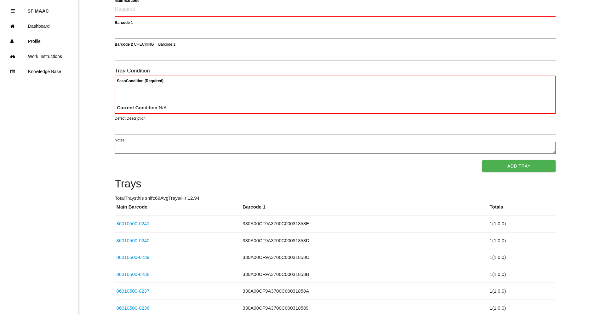
scroll to position [63, 0]
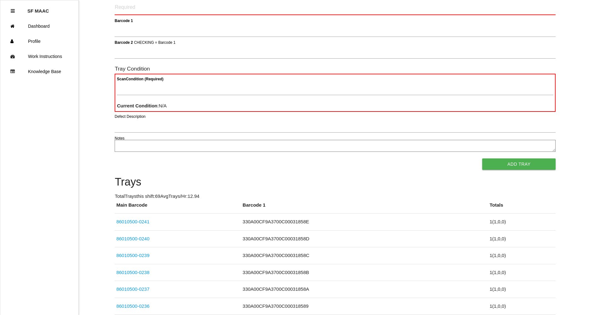
scroll to position [0, 0]
